Goal: Task Accomplishment & Management: Use online tool/utility

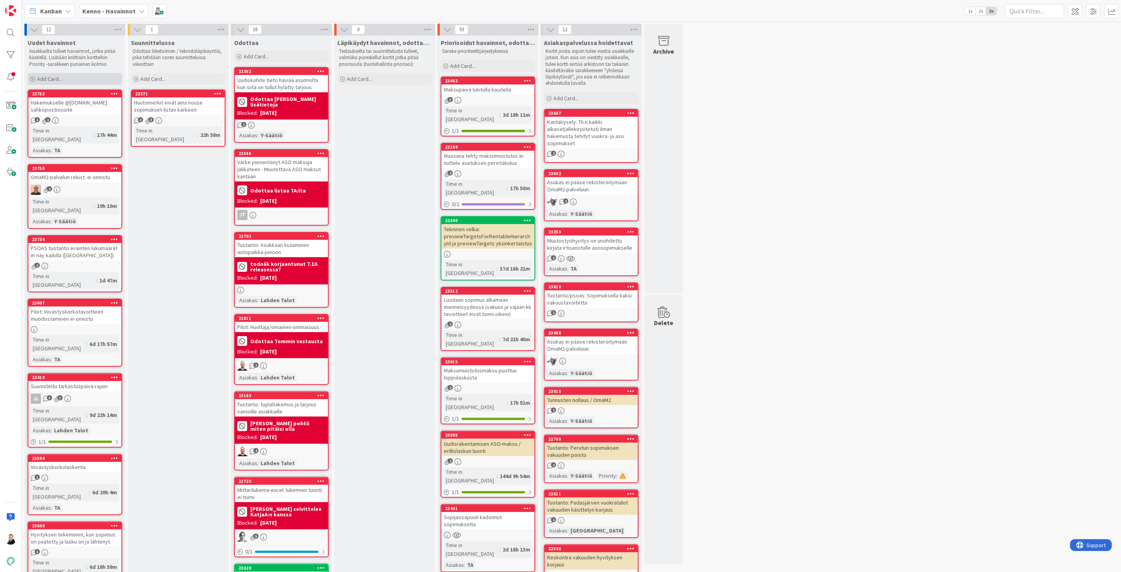
click at [37, 76] on span "Add Card..." at bounding box center [49, 78] width 25 height 7
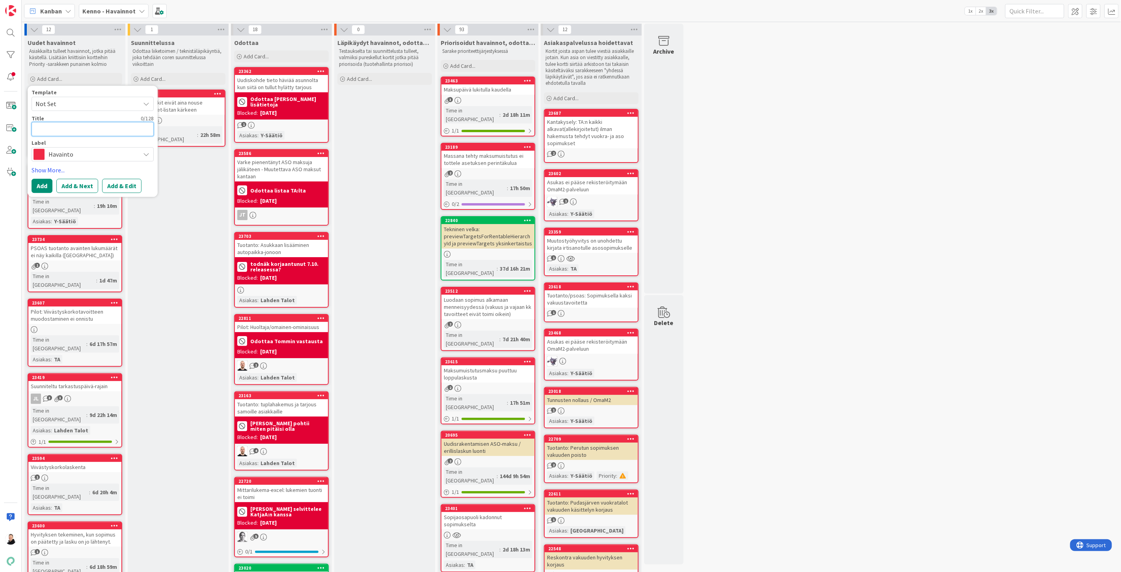
click at [82, 129] on textarea at bounding box center [93, 129] width 122 height 14
paste textarea "Asukassivujen maksuhistoria"
type textarea "x"
type textarea "Asukassivujen maksuhistoria"
click at [114, 194] on button "Add & Edit" at bounding box center [121, 195] width 39 height 14
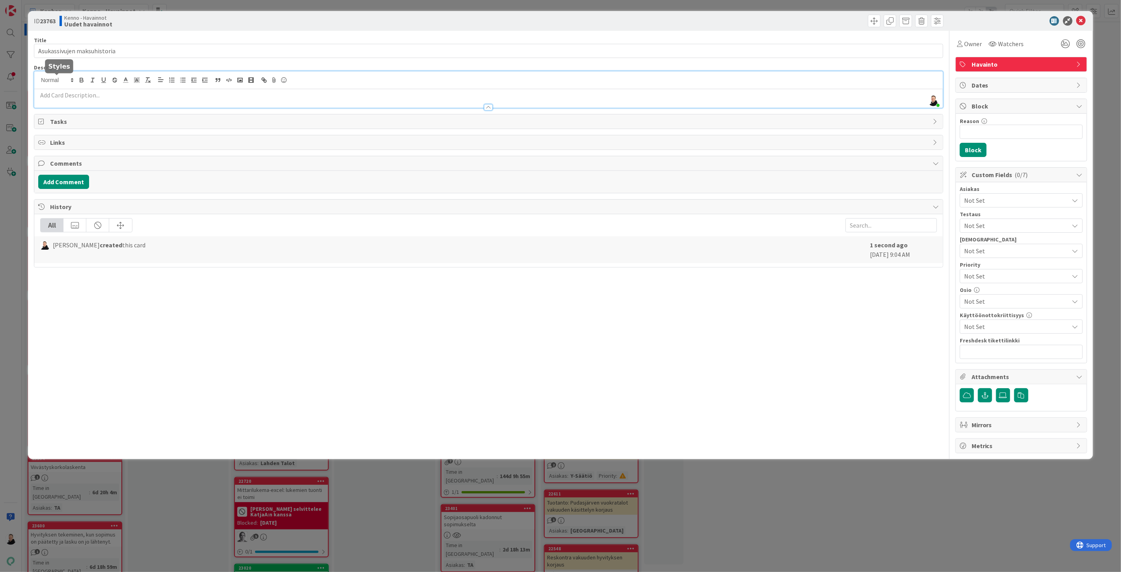
click at [71, 80] on div "[PERSON_NAME] just joined" at bounding box center [488, 89] width 909 height 36
click at [56, 98] on p at bounding box center [488, 95] width 901 height 9
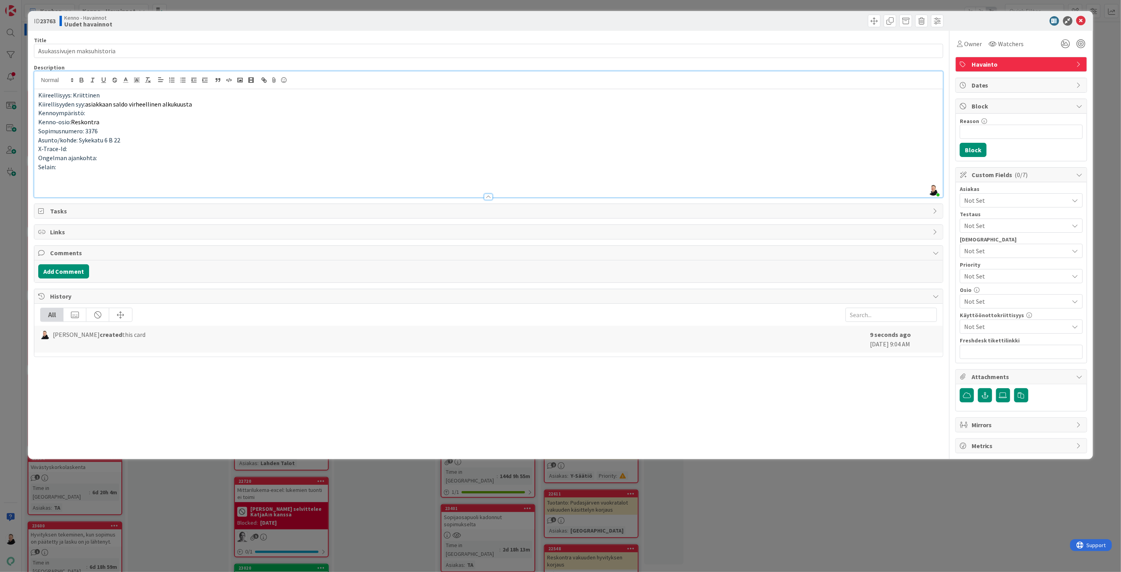
click at [49, 182] on p at bounding box center [488, 184] width 901 height 9
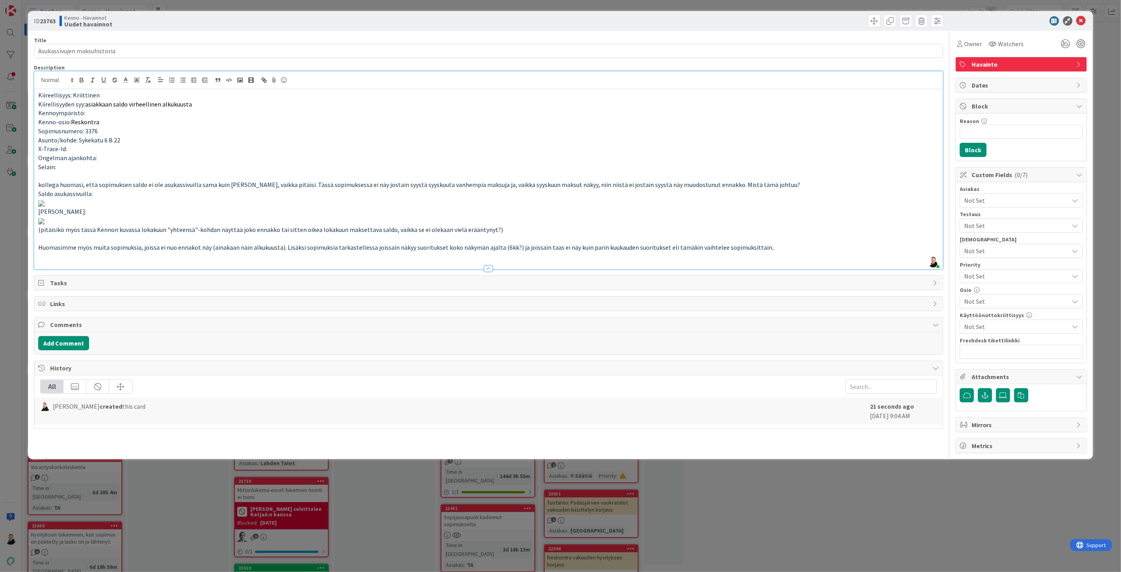
scroll to position [540, 0]
click at [265, 225] on p at bounding box center [488, 220] width 901 height 9
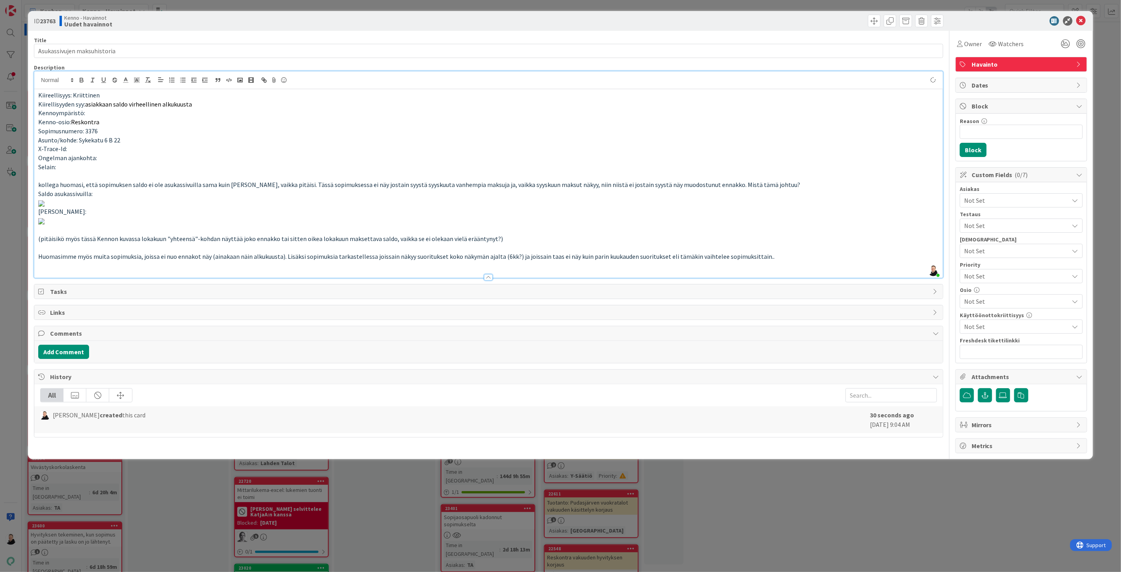
scroll to position [233, 0]
click at [45, 207] on img at bounding box center [41, 203] width 6 height 6
click at [538, 207] on p at bounding box center [488, 202] width 901 height 9
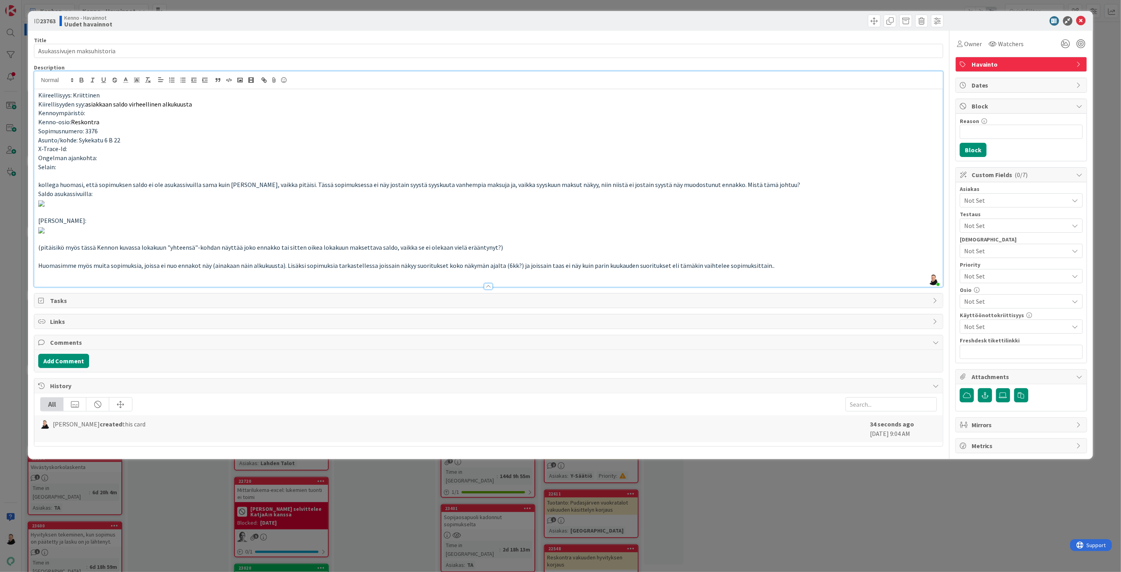
scroll to position [0, 0]
click at [1007, 42] on span "Watchers" at bounding box center [1012, 43] width 26 height 9
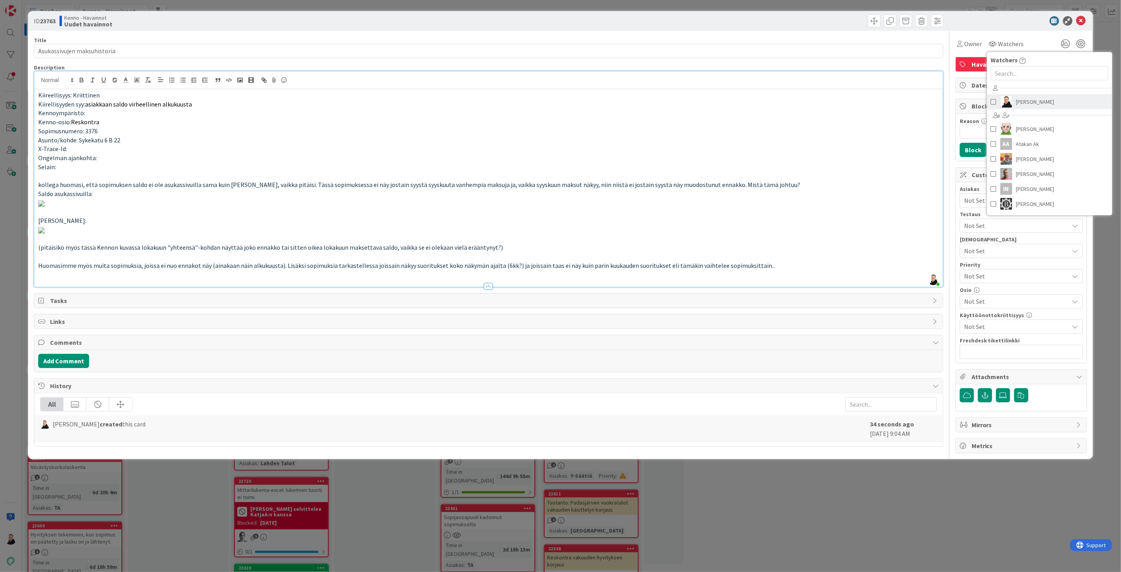
click at [1018, 97] on span "[PERSON_NAME]" at bounding box center [1036, 102] width 38 height 12
click at [858, 126] on p "Kenno-osio: Reskontra" at bounding box center [488, 122] width 901 height 9
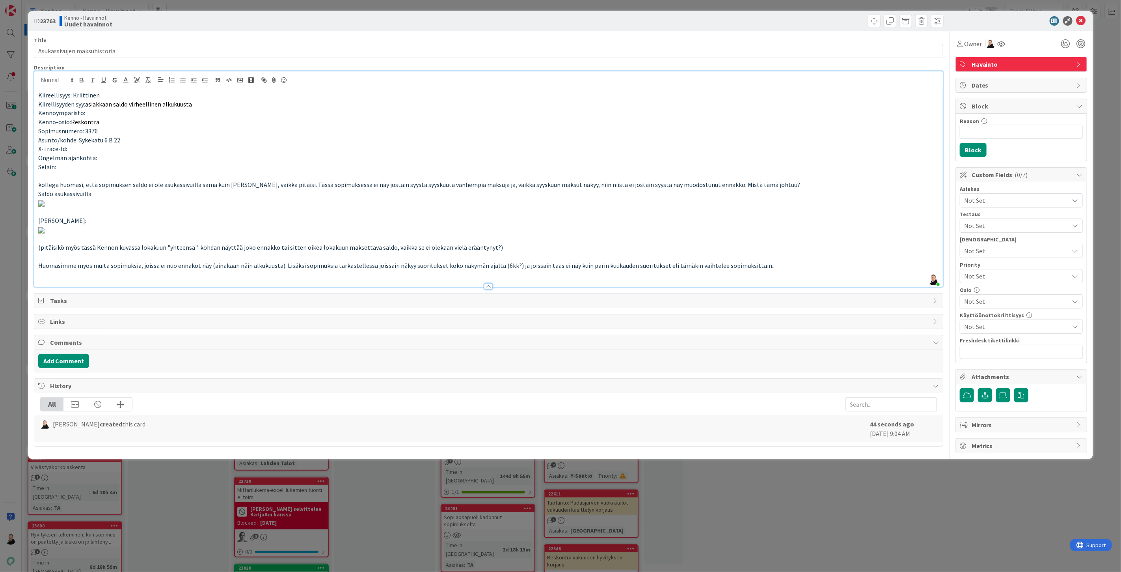
click at [978, 202] on span "Not Set" at bounding box center [1017, 200] width 105 height 9
click at [982, 263] on span "Lahden Talot" at bounding box center [990, 262] width 36 height 12
click at [894, 207] on p at bounding box center [488, 202] width 901 height 9
click at [980, 276] on span "Not Set" at bounding box center [1015, 276] width 101 height 11
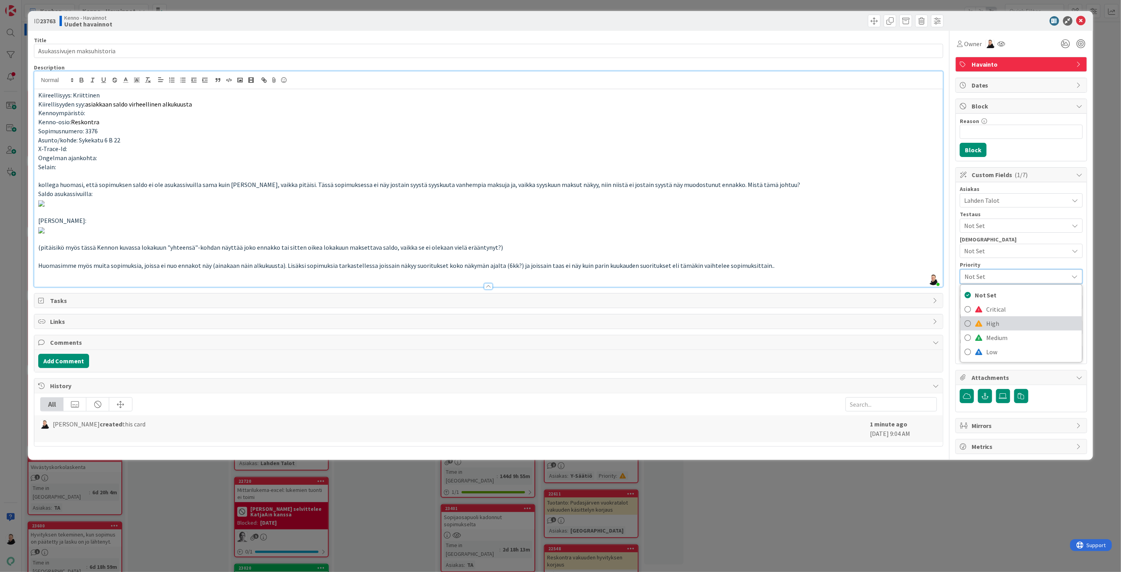
click at [987, 327] on span "High" at bounding box center [1032, 323] width 91 height 12
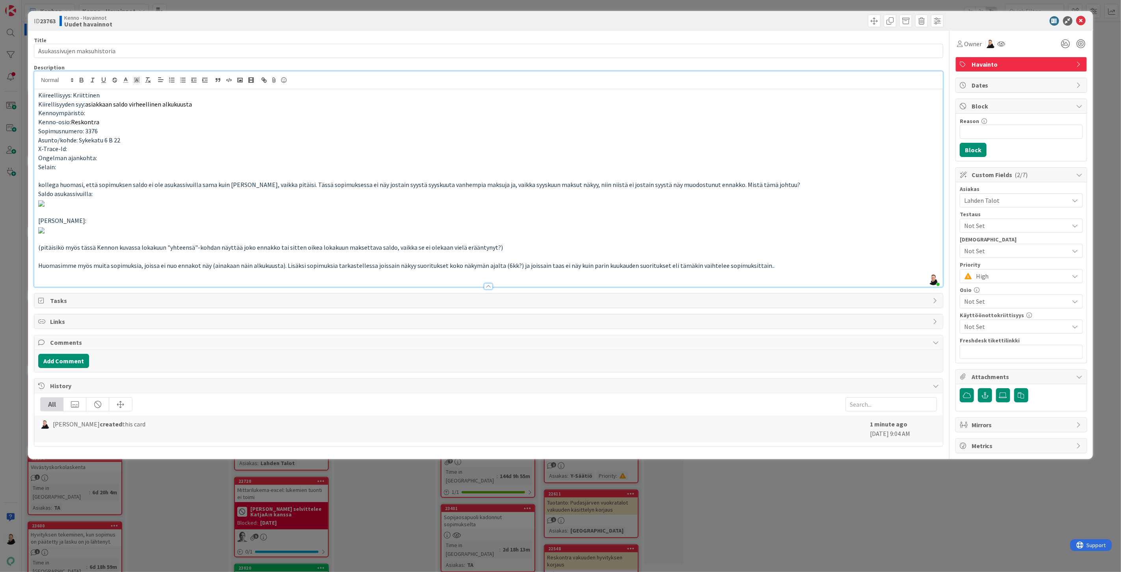
click at [917, 207] on p at bounding box center [488, 202] width 901 height 9
click at [991, 305] on span "Not Set" at bounding box center [1017, 301] width 105 height 9
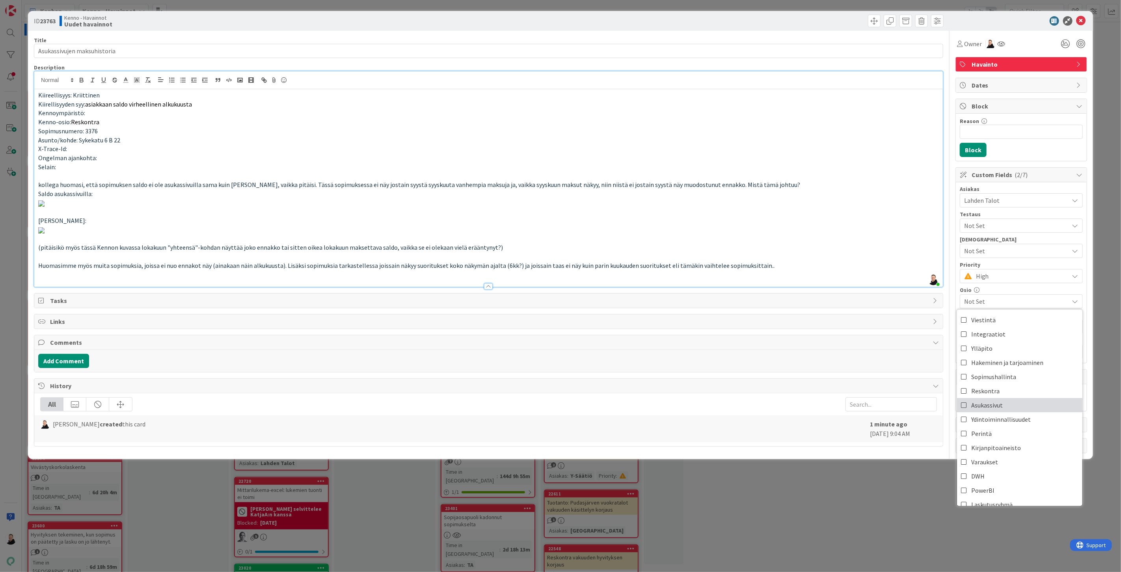
click at [982, 408] on span "Asukassivut" at bounding box center [988, 405] width 32 height 12
click at [821, 207] on p at bounding box center [488, 202] width 901 height 9
type input "Asukassivujen maksuhistoria"
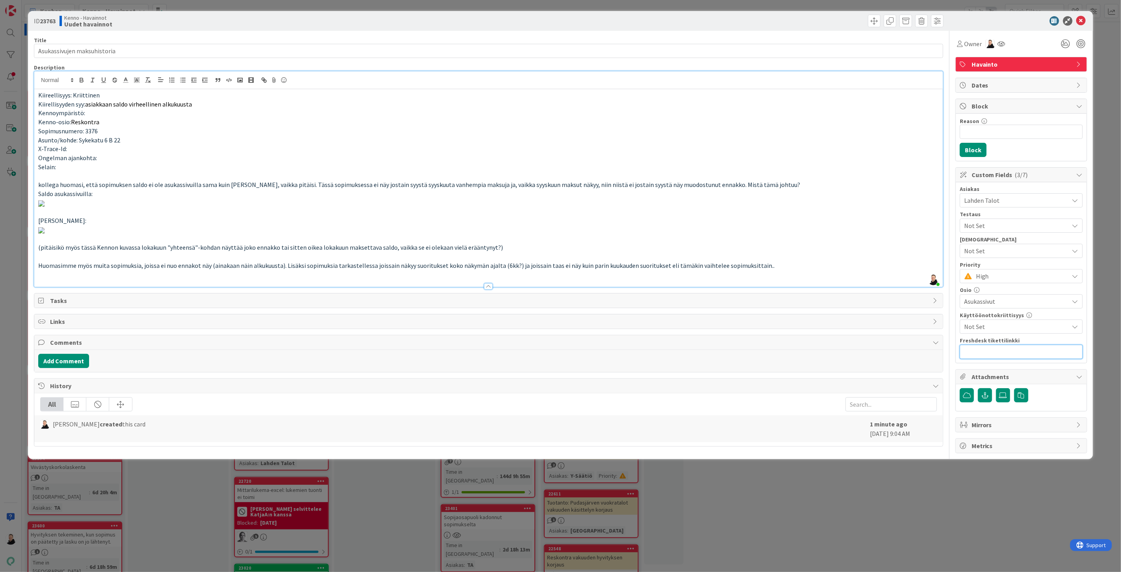
click at [980, 352] on input "text" at bounding box center [1021, 352] width 123 height 14
click at [998, 353] on input "text" at bounding box center [1021, 352] width 123 height 14
paste input "[URL][DOMAIN_NAME]"
type input "[URL][DOMAIN_NAME]"
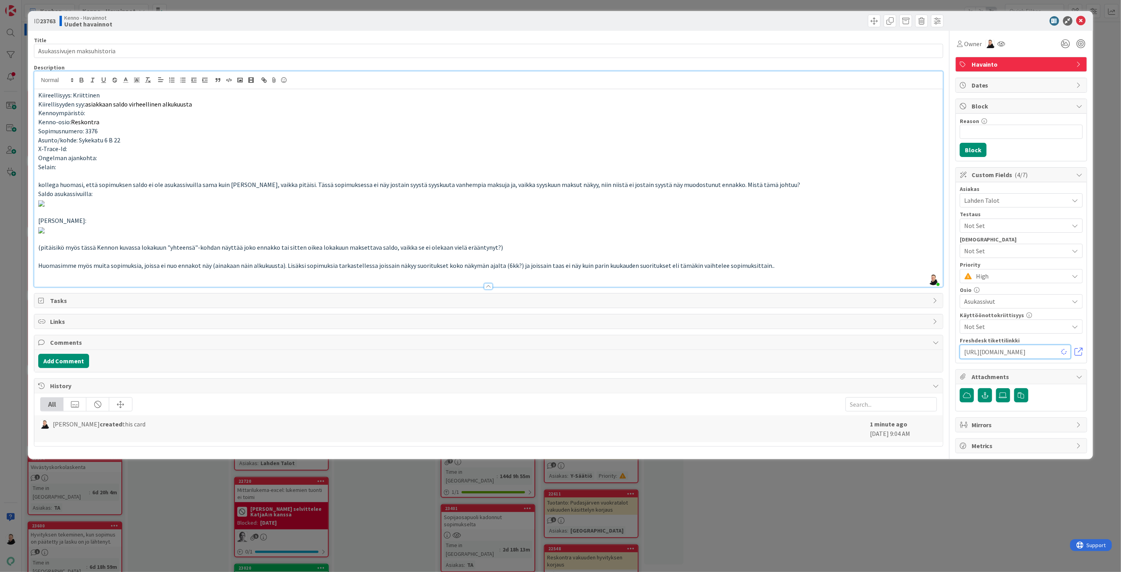
type input "Asukassivujen maksuhistoria"
type input "[URL][DOMAIN_NAME]"
click at [795, 207] on p at bounding box center [488, 202] width 901 height 9
click at [1077, 19] on icon at bounding box center [1081, 20] width 9 height 9
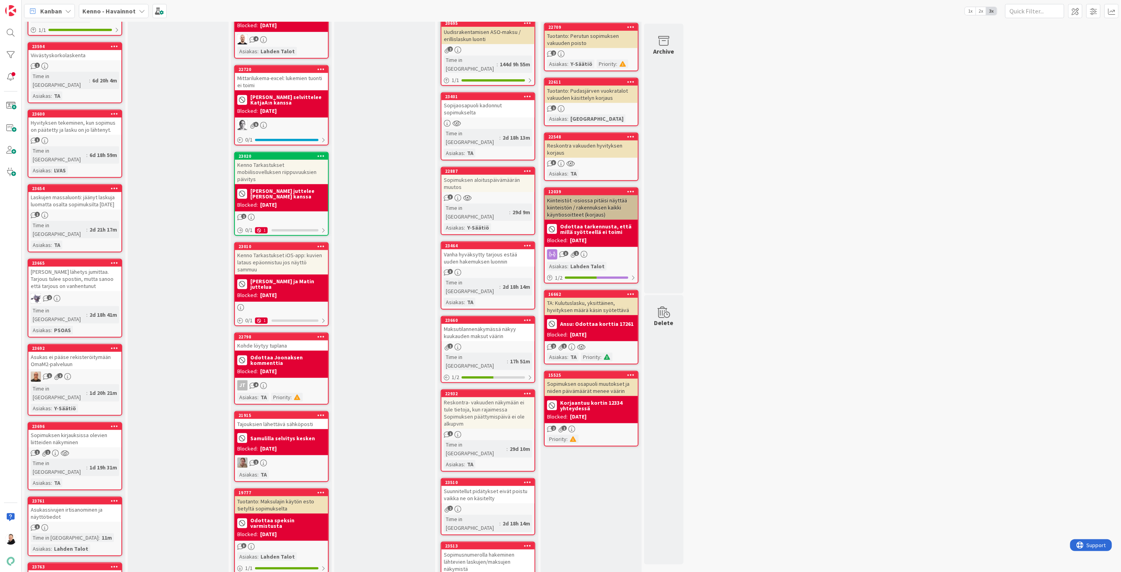
scroll to position [438, 0]
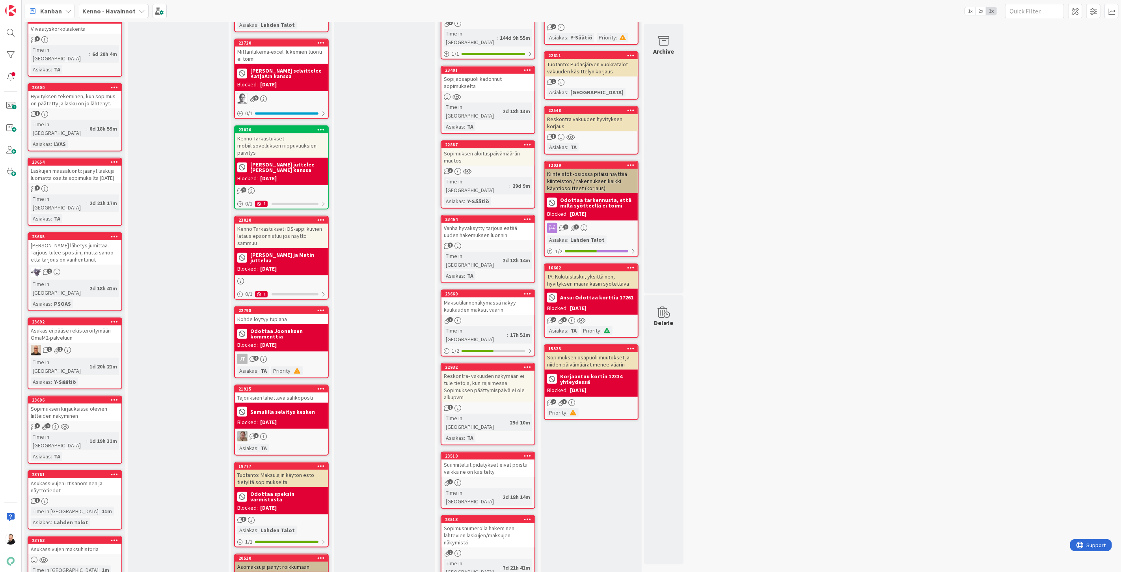
click at [58, 544] on div "Asukassivujen maksuhistoria" at bounding box center [74, 549] width 93 height 10
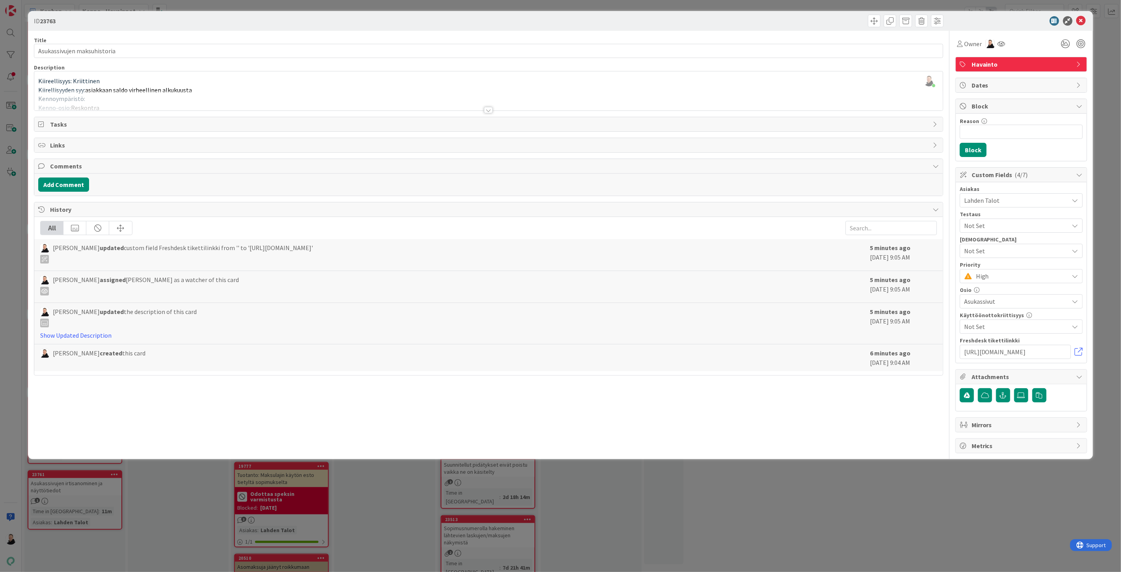
type input "Asukassivujen maksuhistoria"
